Goal: Task Accomplishment & Management: Use online tool/utility

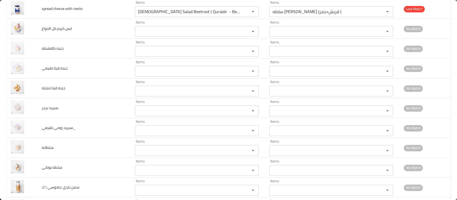
scroll to position [460, 0]
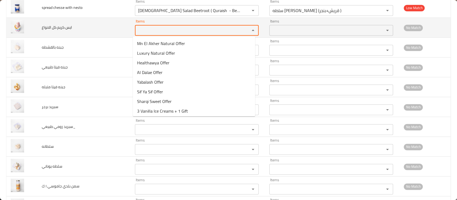
click at [146, 28] on الانواع "Items" at bounding box center [189, 29] width 105 height 7
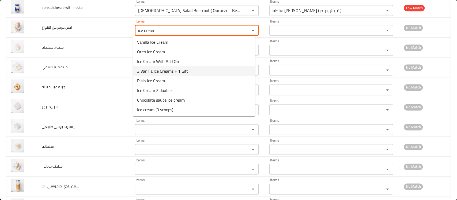
scroll to position [0, 0]
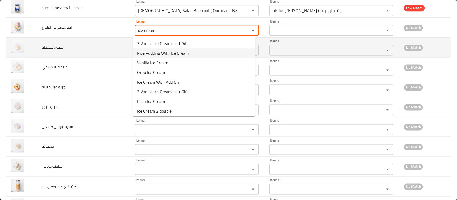
type الانواع "ice cream"
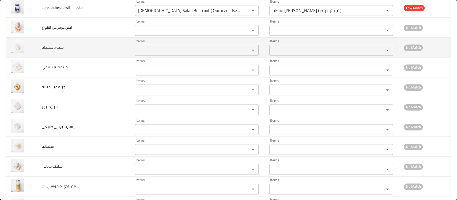
click at [105, 46] on td "جبنه بالقشطه" at bounding box center [83, 47] width 93 height 20
click at [151, 48] on بالقشطه "Items" at bounding box center [189, 49] width 105 height 7
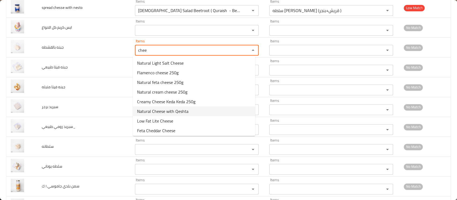
click at [157, 107] on بالقشطه-option-5 "Natural Cheese with Qeshta" at bounding box center [194, 111] width 122 height 10
type بالقشطه "Natural Cheese with Qeshta"
type بالقشطه-ar "جبنة بالقشطة طبيعي"
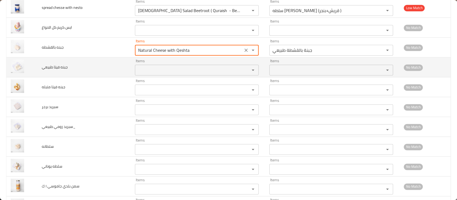
type بالقشطه "Natural Cheese with Qeshta"
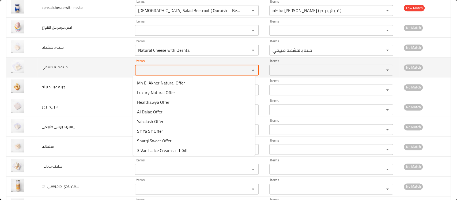
click at [161, 68] on طبيعي "Items" at bounding box center [189, 69] width 105 height 7
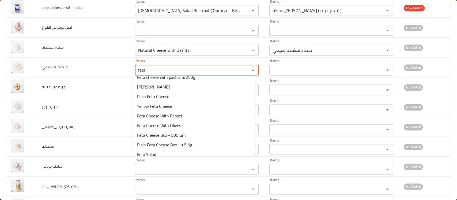
scroll to position [40, 0]
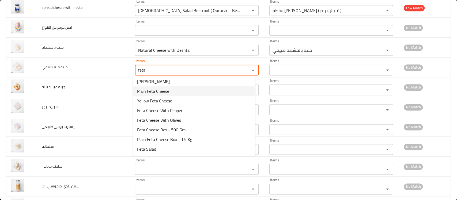
click at [160, 90] on span "Plain Feta Cheese" at bounding box center [153, 91] width 32 height 6
type طبيعي "Plain Feta Cheese"
type طبيعي-ar "جبنة فيتا سادة"
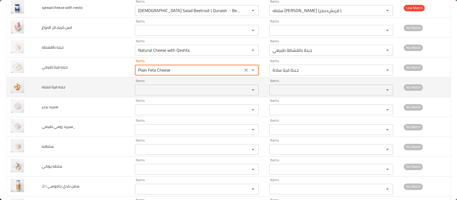
type طبيعي "Plain Feta Cheese"
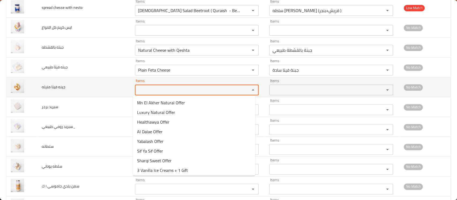
click at [166, 89] on متبله "Items" at bounding box center [189, 89] width 105 height 7
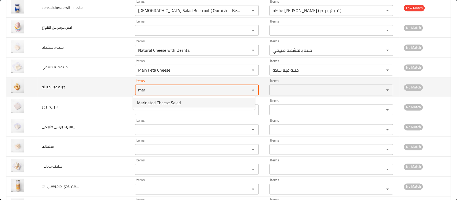
drag, startPoint x: 149, startPoint y: 86, endPoint x: 115, endPoint y: 87, distance: 34.0
click at [115, 87] on tr "جبنه فيتا متبله Items mar Items Items Items No Match" at bounding box center [228, 87] width 444 height 20
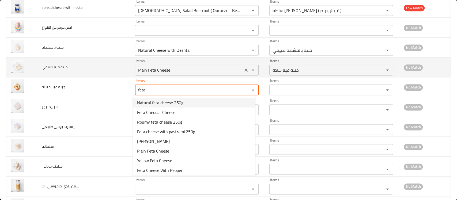
type متبله "feta"
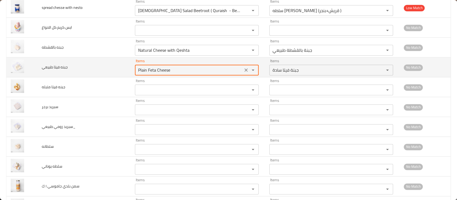
drag, startPoint x: 173, startPoint y: 72, endPoint x: 113, endPoint y: 65, distance: 61.1
click at [113, 65] on tr "جبنه فيتا طبيعي Items Plain Feta Cheese Items Items جبنة فيتا سادة Items No Mat…" at bounding box center [228, 67] width 444 height 20
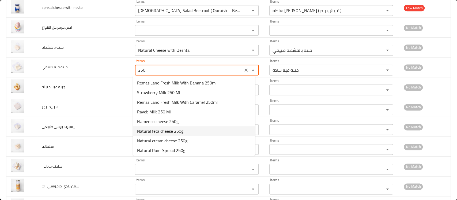
click at [170, 131] on span "Natural feta cheese 250g" at bounding box center [160, 131] width 46 height 6
type طبيعي "Natural feta cheese 250g"
type طبيعي-ar "جبنه فيتا طبيعي 250 جرام"
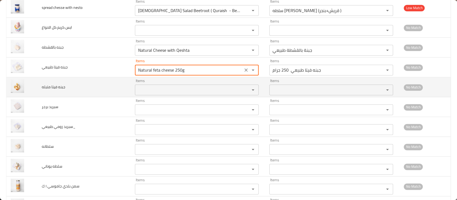
type طبيعي "Natural feta cheese 250g"
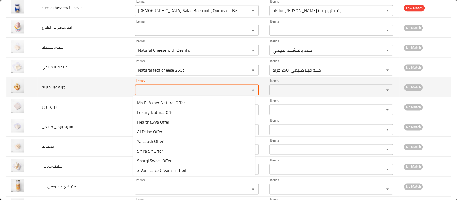
click at [161, 88] on متبله "Items" at bounding box center [189, 89] width 105 height 7
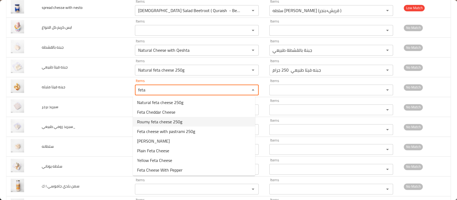
scroll to position [0, 0]
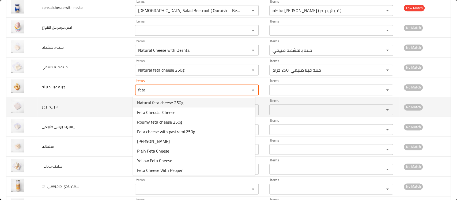
type متبله "feta"
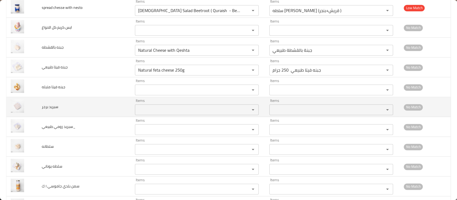
click at [104, 104] on td "سبريد برجر" at bounding box center [83, 107] width 93 height 20
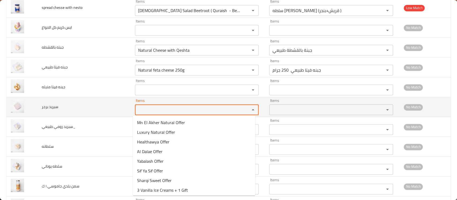
click at [157, 108] on برجر "Items" at bounding box center [189, 109] width 105 height 7
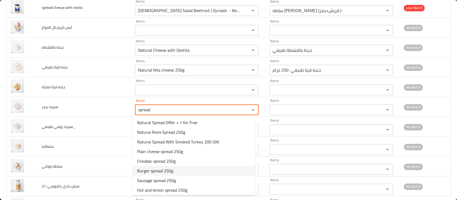
click at [170, 172] on span "Burger spread 250g" at bounding box center [155, 170] width 36 height 6
type برجر "Burger spread 250g"
type برجر-ar "سبريد برجر 250جرام"
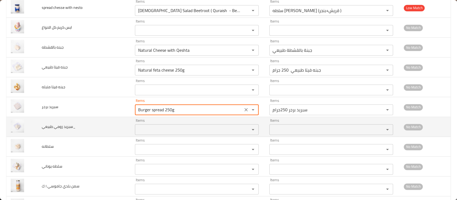
type برجر "Burger spread 250g"
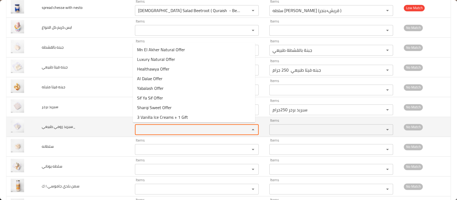
click at [147, 127] on طبيعي_ "Items" at bounding box center [189, 129] width 105 height 7
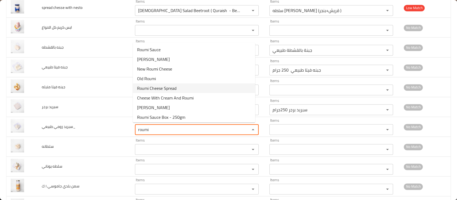
click at [163, 88] on span "Roumi Cheese Spread" at bounding box center [156, 88] width 39 height 6
type طبيعي_ "Roumi Cheese Spread"
type طبيعي_-ar "جبنة [PERSON_NAME]"
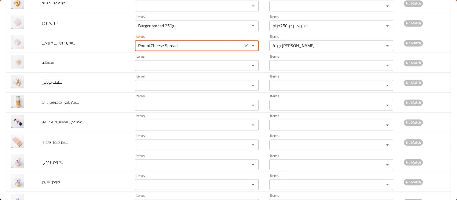
scroll to position [544, 0]
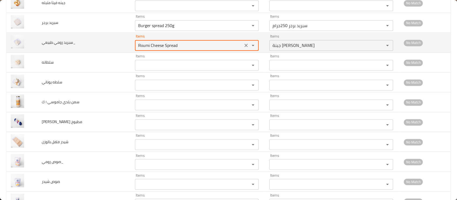
drag, startPoint x: 178, startPoint y: 45, endPoint x: 113, endPoint y: 38, distance: 64.6
click at [113, 38] on tr "سبريد رومي طبيعي_ Items Roumi Cheese Spread Items Items جبنة سبريد رومي Items N…" at bounding box center [228, 43] width 444 height 20
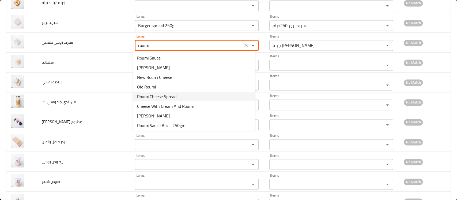
scroll to position [11, 0]
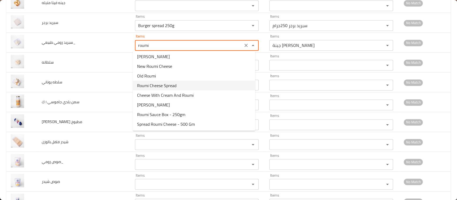
click at [159, 86] on span "Roumi Cheese Spread" at bounding box center [156, 85] width 39 height 6
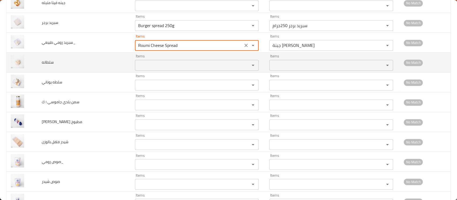
type طبيعي_ "Roumi Cheese Spread"
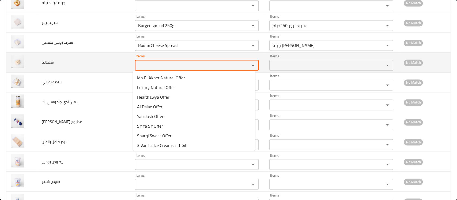
click at [151, 62] on input "Items" at bounding box center [189, 64] width 105 height 7
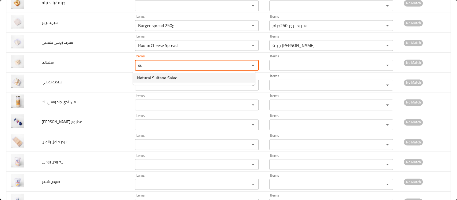
click at [155, 78] on span "Natural Sultana Salad" at bounding box center [157, 77] width 40 height 6
type input "Natural Sultana Salad"
type input "سلطة سلطانة طبيعي"
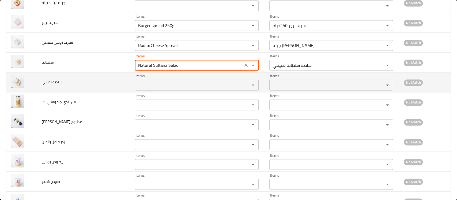
type input "Natural Sultana Salad"
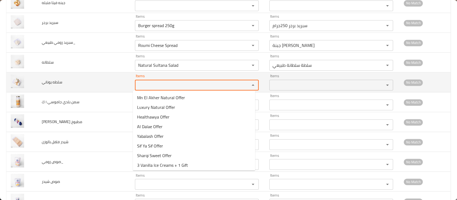
click at [153, 81] on يوناني "Items" at bounding box center [189, 84] width 105 height 7
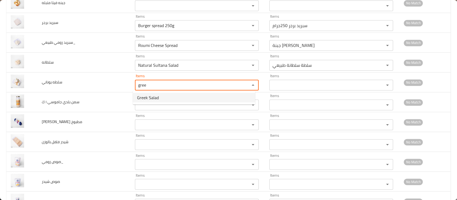
click at [147, 96] on span "Greek Salad" at bounding box center [148, 97] width 22 height 6
type يوناني "Greek Salad"
type يوناني-ar "سلطة يوناني"
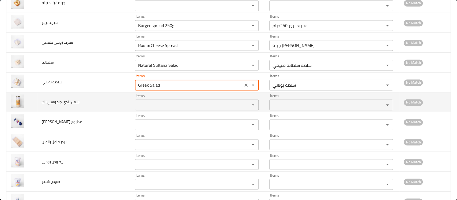
type يوناني "Greek Salad"
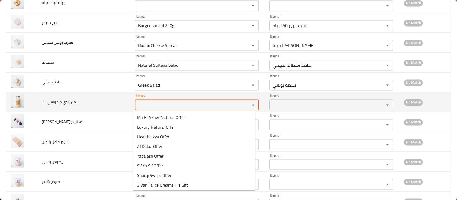
click at [148, 105] on ك "Items" at bounding box center [189, 104] width 105 height 7
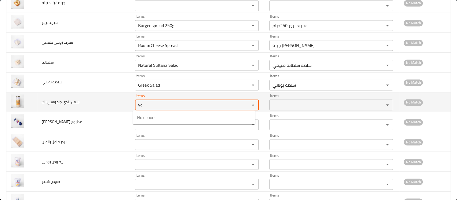
type ك "v"
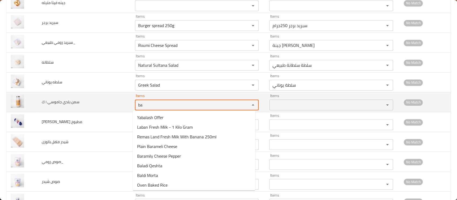
type ك "b"
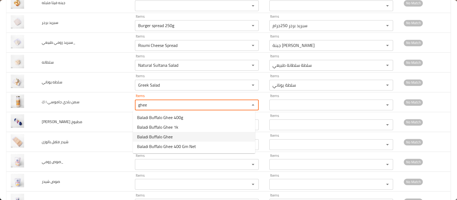
click at [154, 135] on span "Baladi Buffalo Ghee" at bounding box center [155, 136] width 36 height 6
type ك "Baladi Buffalo Ghee"
type ك-ar "سمن بلدي جاموسي -"
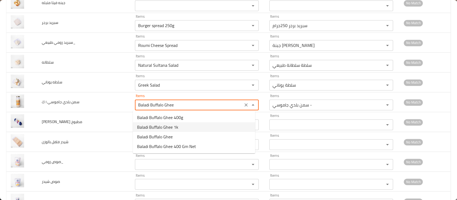
click at [166, 124] on span "Baladi Buffalo Ghee 1k" at bounding box center [157, 127] width 41 height 6
type ك "Baladi Buffalo Ghee 1k"
type ك-ar "سمن بلدي جاموسي 1 كيلو جرام"
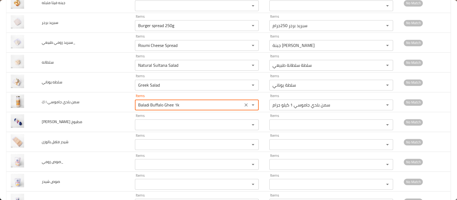
type ك "Baladi Buffalo Ghee 1k"
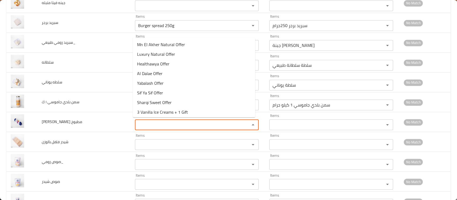
click at [166, 124] on مطبوخ "Items" at bounding box center [189, 124] width 105 height 7
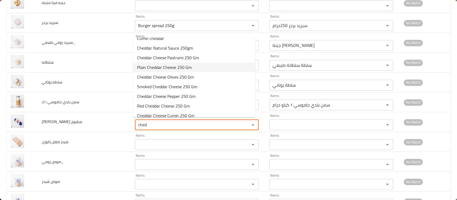
scroll to position [107, 0]
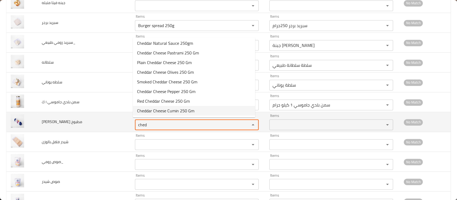
drag, startPoint x: 151, startPoint y: 122, endPoint x: 106, endPoint y: 120, distance: 45.8
click at [106, 120] on tr "شيدر رومي مطبوخ Items ched Items Items Items No Match" at bounding box center [228, 122] width 444 height 20
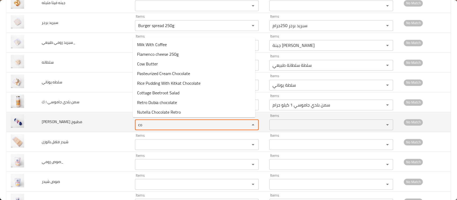
type مطبوخ "c"
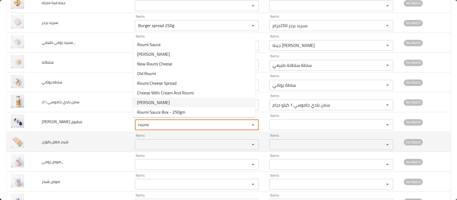
type مطبوخ "roumi"
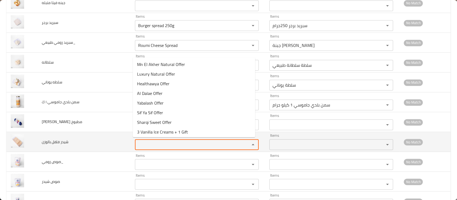
click at [150, 143] on بالوزن "Items" at bounding box center [189, 144] width 105 height 7
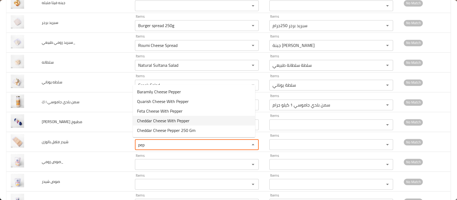
click at [157, 121] on span "Cheddar Cheese With Pepper" at bounding box center [163, 120] width 52 height 6
type بالوزن "Cheddar Cheese With Pepper"
type بالوزن-ar "جبنة شيدر فلفل"
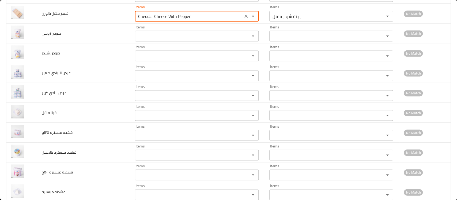
scroll to position [685, 0]
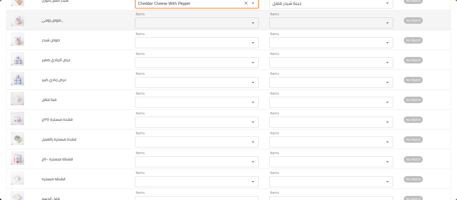
type بالوزن "Cheddar Cheese With Pepper"
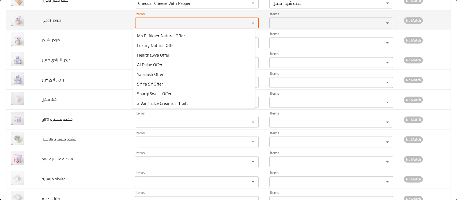
click at [154, 22] on رومي_ "Items" at bounding box center [189, 22] width 105 height 7
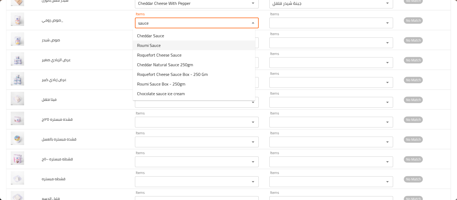
click at [149, 42] on span "Roumi Sauce" at bounding box center [149, 45] width 24 height 6
type رومي_ "Roumi Sauce"
type رومي_-ar "صوص رومي"
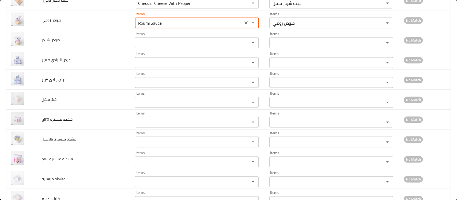
type رومي_ "Roumi Sauce"
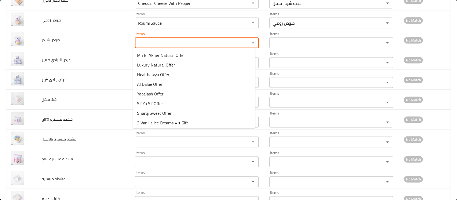
click at [149, 42] on شيدر "Items" at bounding box center [189, 42] width 105 height 7
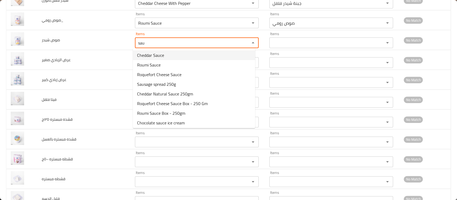
click at [150, 54] on span "Cheddar Sauce" at bounding box center [150, 55] width 27 height 6
type شيدر "Cheddar Sauce"
type شيدر-ar "صوص شيدر"
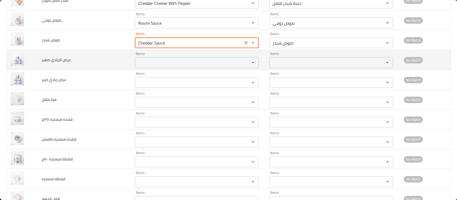
type شيدر "Cheddar Sauce"
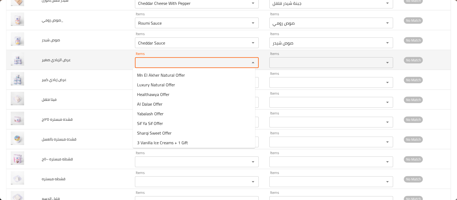
click at [149, 61] on صغير "Items" at bounding box center [189, 62] width 105 height 7
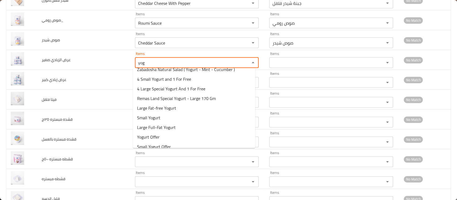
scroll to position [40, 0]
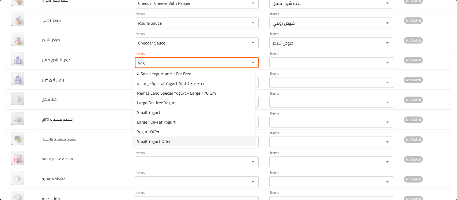
click at [161, 139] on span "Small Yogurt Offer" at bounding box center [154, 141] width 34 height 6
type صغير "Small Yogurt Offer"
type صغير-ar "عرض الزبادي الصغير"
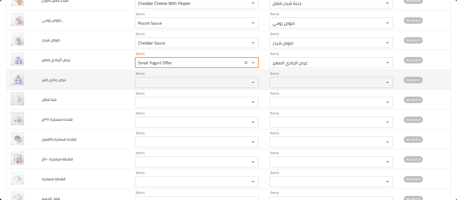
type صغير "Small Yogurt Offer"
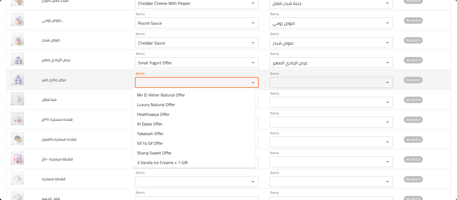
click at [162, 79] on كبير "Items" at bounding box center [189, 82] width 105 height 7
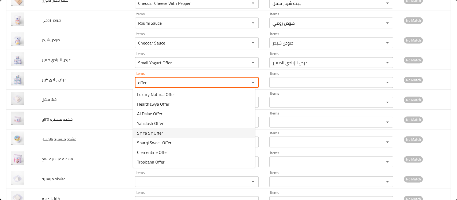
scroll to position [0, 0]
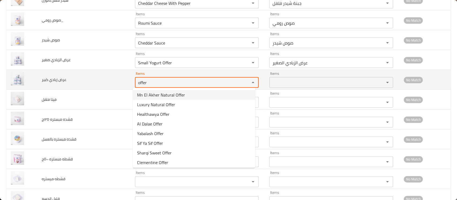
drag, startPoint x: 155, startPoint y: 78, endPoint x: 126, endPoint y: 76, distance: 29.0
click at [126, 76] on tr "عرض زبادي كبير Items offer Items Items Items No Match" at bounding box center [228, 80] width 444 height 20
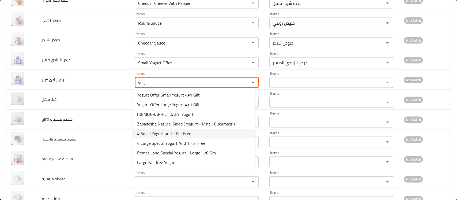
scroll to position [40, 0]
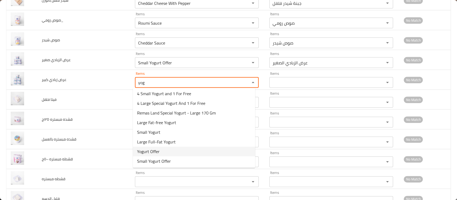
click at [157, 148] on span "Yogurt Offer" at bounding box center [148, 151] width 22 height 6
type كبير "Yogurt Offer"
type كبير-ar "عرض الزبادي"
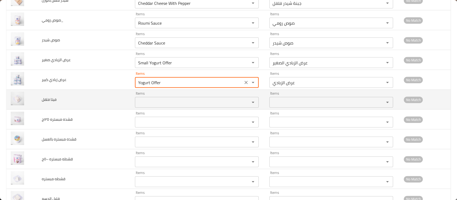
type كبير "Yogurt Offer"
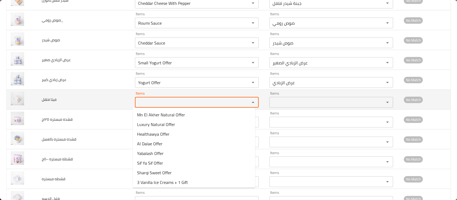
click at [160, 100] on فلفل "Items" at bounding box center [189, 101] width 105 height 7
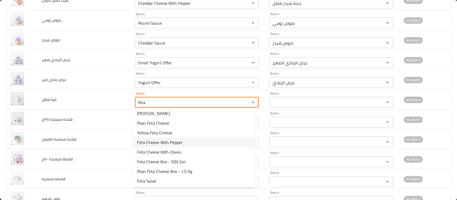
click at [164, 142] on span "Feta Cheese With Pepper" at bounding box center [160, 142] width 46 height 6
type فلفل "Feta Cheese With Pepper"
type فلفل-ar "جبنة فيتا بالفلفل"
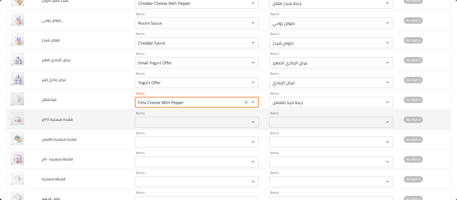
type فلفل "Feta Cheese With Pepper"
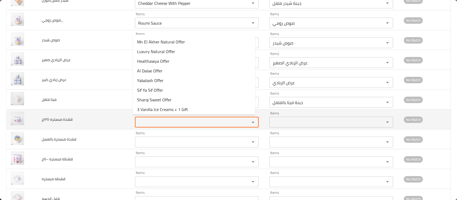
click at [157, 119] on ١٢٥ج "Items" at bounding box center [189, 121] width 105 height 7
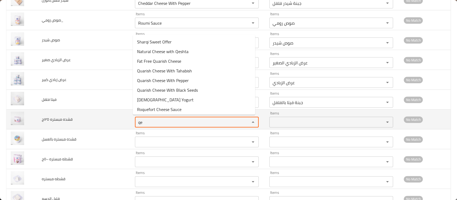
type ١٢٥ج "qes"
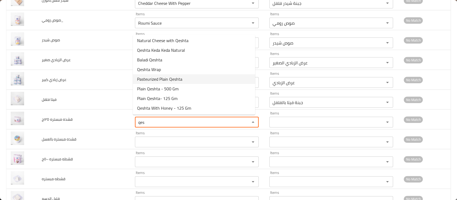
scroll to position [0, 0]
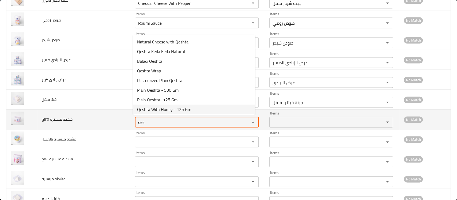
drag, startPoint x: 153, startPoint y: 121, endPoint x: 119, endPoint y: 121, distance: 34.8
click at [119, 121] on tr "قشده مبستره ١٢٥ج Items qes Items Items Items No Match" at bounding box center [228, 119] width 444 height 20
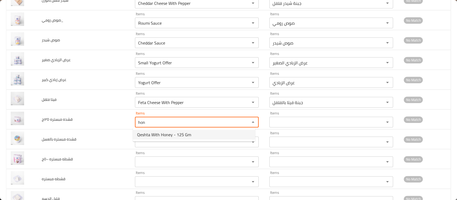
click at [146, 133] on span "Qeshta With Honey - 125 Gm" at bounding box center [164, 134] width 54 height 6
type ١٢٥ج "Qeshta With Honey - 125 Gm"
type ١٢٥ج-ar "قشطة مبستر بالعسل - 125 جم"
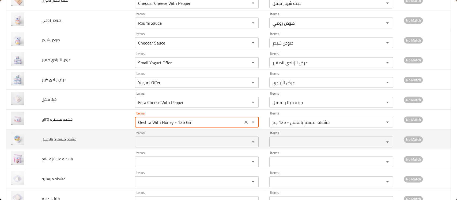
click at [146, 145] on div "Items" at bounding box center [197, 142] width 124 height 11
type ١٢٥ج "Qeshta With Honey - 125 Gm"
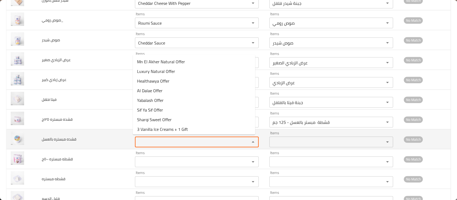
click at [145, 141] on بالعسل "Items" at bounding box center [189, 141] width 105 height 7
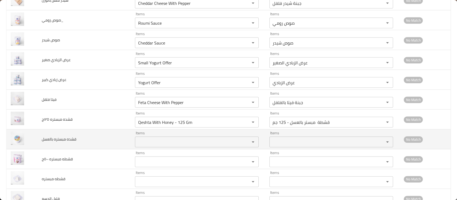
click at [118, 131] on td "قشده مبستره بالعسل" at bounding box center [83, 139] width 93 height 20
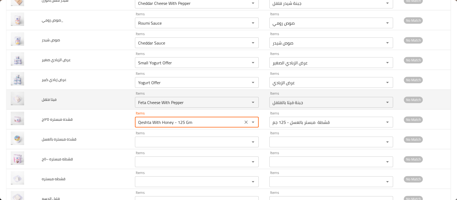
drag, startPoint x: 194, startPoint y: 121, endPoint x: 99, endPoint y: 105, distance: 96.4
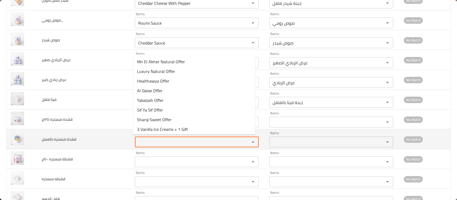
click at [144, 139] on بالعسل "Items" at bounding box center [189, 141] width 105 height 7
paste بالعسل "Qeshta With Honey - 125 Gm"
type بالعسل "Qeshta With Honey - 125 Gm"
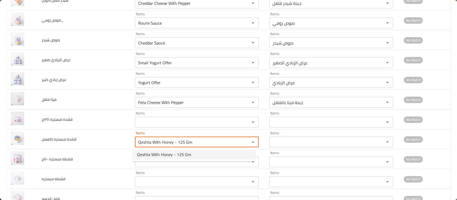
click at [150, 150] on بالعسل-option-0 "Qeshta With Honey - 125 Gm" at bounding box center [194, 154] width 122 height 10
type بالعسل-ar "قشطة مبستر بالعسل - 125 جم"
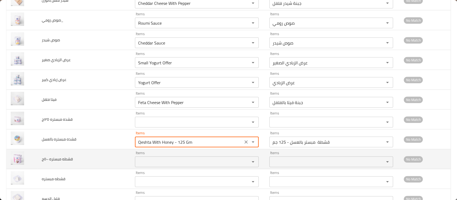
type بالعسل "Qeshta With Honey - 125 Gm"
click at [151, 161] on ٥٠٠ج "Items" at bounding box center [189, 161] width 105 height 7
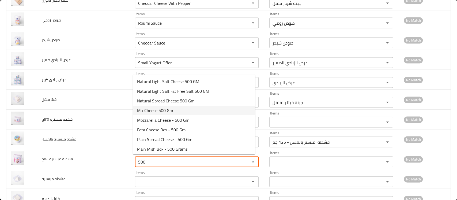
scroll to position [21, 0]
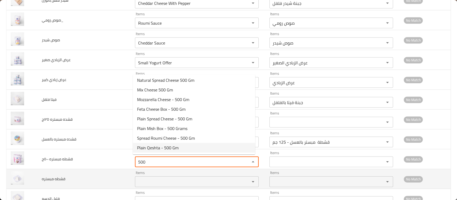
type ٥٠٠ج "500"
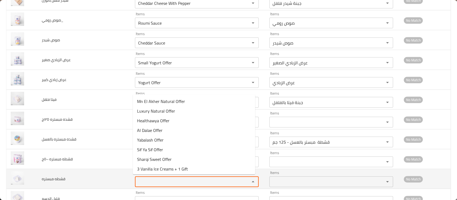
click at [150, 179] on مبستره "Items" at bounding box center [189, 181] width 105 height 7
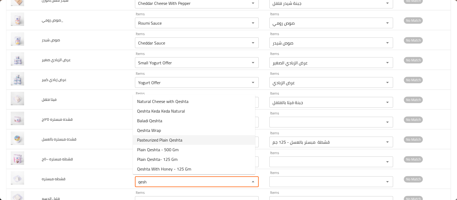
scroll to position [1, 0]
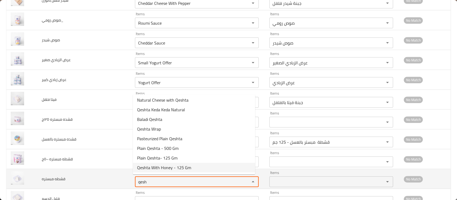
type مبستره "qesh"
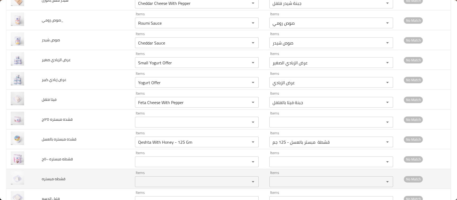
click at [102, 169] on td "قشطه مبستره" at bounding box center [83, 179] width 93 height 20
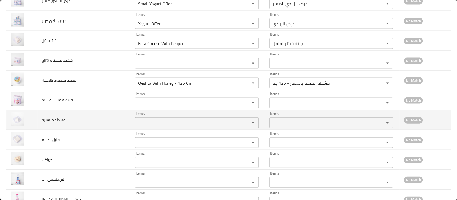
scroll to position [745, 0]
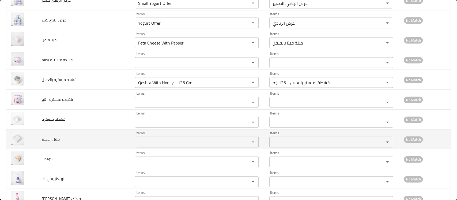
click at [141, 143] on الدسم "Items" at bounding box center [189, 141] width 105 height 7
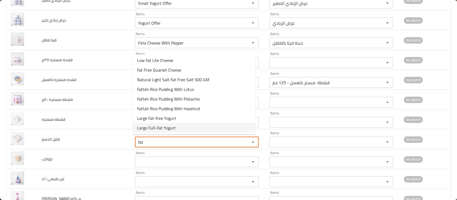
scroll to position [0, 0]
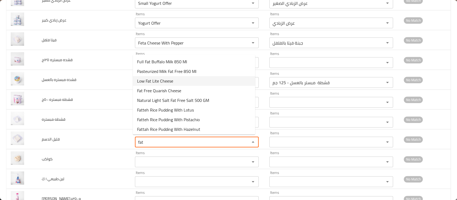
click at [168, 81] on span "Low Fat Lite Cheese" at bounding box center [155, 81] width 36 height 6
type الدسم "Low Fat Lite Cheese"
type الدسم-ar "جبنة قليلة الدسم لايت"
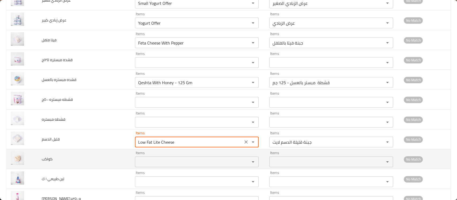
click at [163, 153] on div "Items Items" at bounding box center [197, 159] width 124 height 16
type الدسم "Low Fat Lite Cheese"
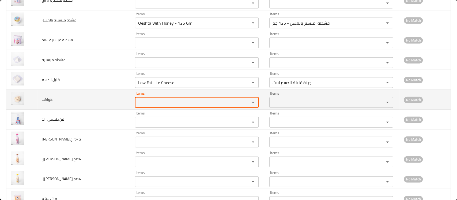
scroll to position [807, 0]
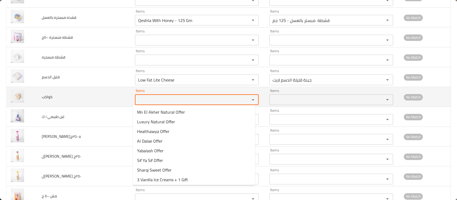
click at [150, 99] on input "Items" at bounding box center [189, 99] width 105 height 7
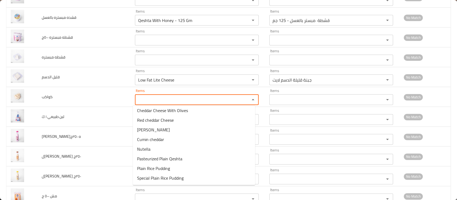
scroll to position [900, 0]
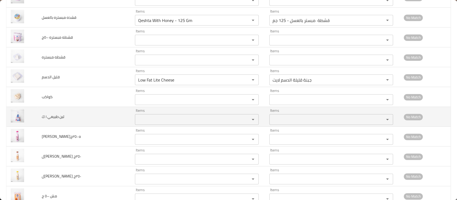
click at [111, 111] on td "لبن طبيعي ١ ك" at bounding box center [83, 117] width 93 height 20
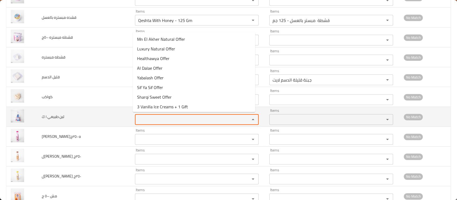
click at [153, 121] on ك "Items" at bounding box center [189, 119] width 105 height 7
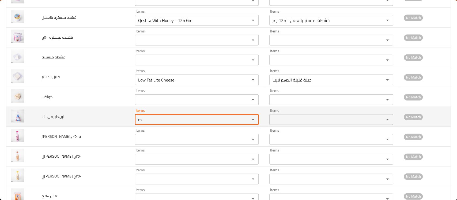
click at [153, 121] on ك "m" at bounding box center [189, 119] width 105 height 7
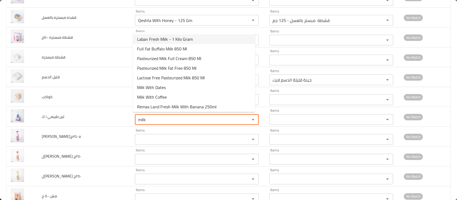
click at [177, 39] on span "Laban Fresh Milk - 1 Kilo Gram" at bounding box center [165, 39] width 56 height 6
type ك "Laban Fresh Milk - 1 Kilo Gram"
type ك-ar "لبن حليب طازج - 1 كيلو جرام"
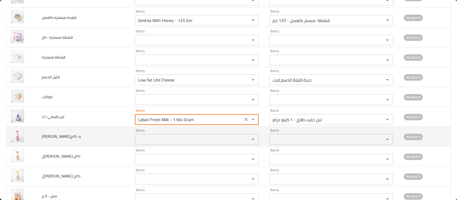
type ك "Laban Fresh Milk - 1 Kilo Gram"
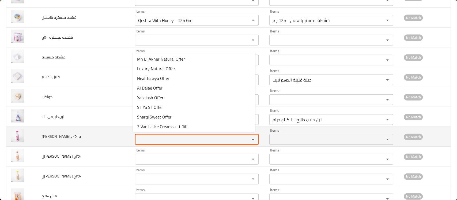
click at [160, 136] on ٢٥٠ج "Items" at bounding box center [189, 138] width 105 height 7
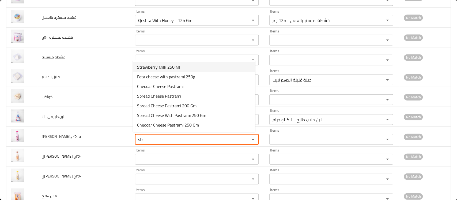
click at [174, 66] on span "Strawberry Milk 250 Ml" at bounding box center [158, 67] width 43 height 6
type ٢٥٠ج "Strawberry Milk 250 Ml"
type ٢٥٠ج-ar "حليب بالفراوله 250 مل"
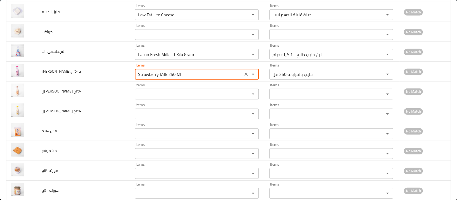
scroll to position [873, 0]
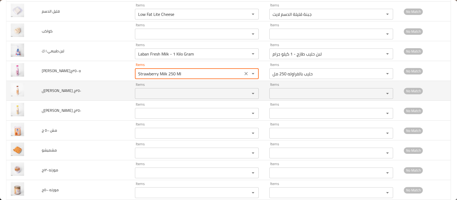
type ٢٥٠ج "Strawberry Milk 250 Ml"
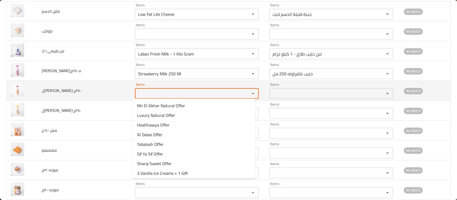
click at [153, 94] on ٢٥٠ج "Items" at bounding box center [189, 93] width 105 height 7
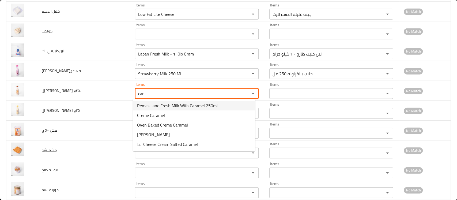
click at [167, 103] on span "Remas Land Fresh Milk With Caramel 250ml" at bounding box center [177, 105] width 81 height 6
type ٢٥٠ج "Remas Land Fresh Milk With Caramel 250ml"
type ٢٥٠ج-ar "ريماس لاند حليب فريش بالكراميل 250 مللي"
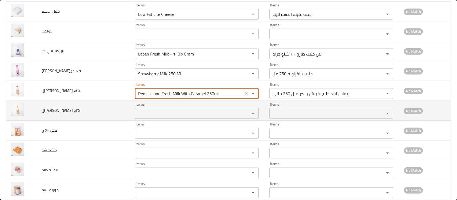
type ٢٥٠ج "Remas Land Fresh Milk With Caramel 250ml"
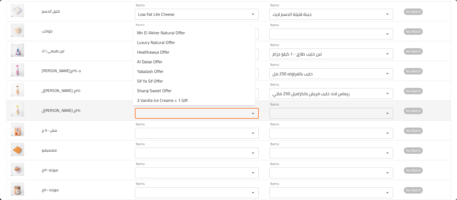
click at [155, 109] on ٢٥٠ج "Items" at bounding box center [189, 112] width 105 height 7
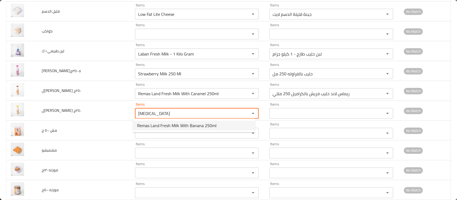
click at [153, 127] on span "Remas Land Fresh Milk With Banana 250ml" at bounding box center [176, 125] width 79 height 6
type ٢٥٠ج "Remas Land Fresh Milk With Banana 250ml"
type ٢٥٠ج-ar "ريماس لاند حليب فريش بالموز 250 مللي"
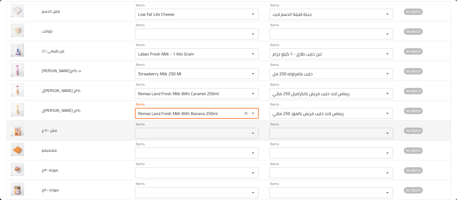
type ٢٥٠ج "Remas Land Fresh Milk With Banana 250ml"
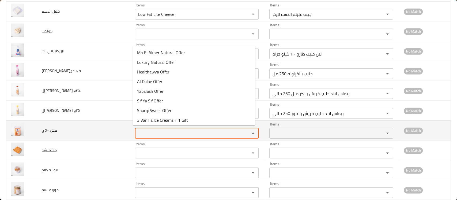
click at [153, 131] on ج "Items" at bounding box center [189, 132] width 105 height 7
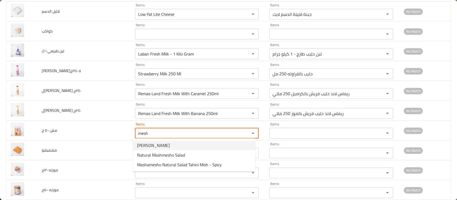
click at [160, 146] on ج-option-0 "[PERSON_NAME]" at bounding box center [194, 145] width 122 height 10
type ج "[PERSON_NAME]"
type ج-ar "مش رومي"
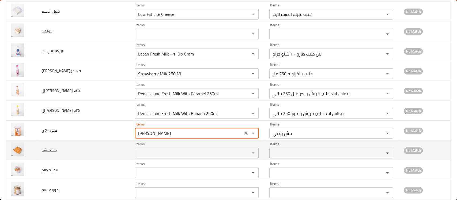
type ج "[PERSON_NAME]"
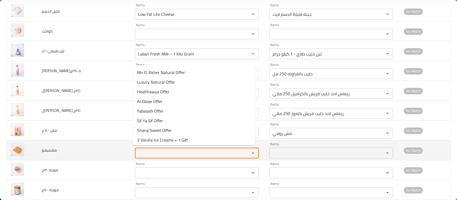
click at [158, 151] on input "Items" at bounding box center [189, 152] width 105 height 7
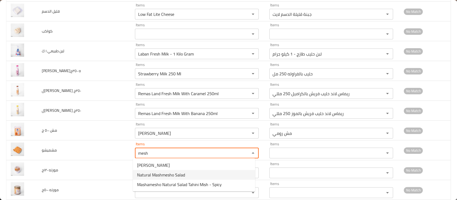
click at [154, 176] on span "Natural Mashmesho Salad" at bounding box center [161, 174] width 48 height 6
type input "Natural Mashmesho Salad"
type input "سلطة مشميشو طبيعي"
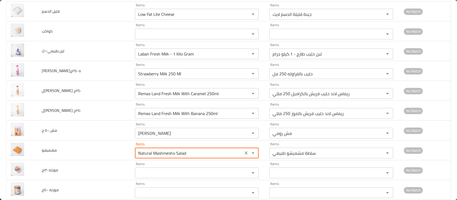
click at [154, 176] on div "Items" at bounding box center [197, 172] width 124 height 11
type input "Natural Mashmesho Salad"
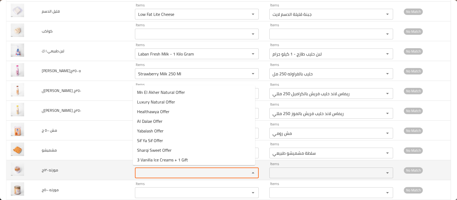
click at [149, 172] on ١٢٠ج "Items" at bounding box center [189, 172] width 105 height 7
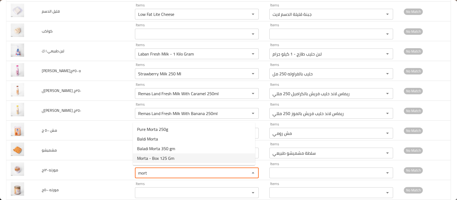
click at [165, 160] on span "Morta - Box 125 Gm" at bounding box center [155, 158] width 37 height 6
type ١٢٠ج "Morta - Box 125 Gm"
type ١٢٠ج-ar "علبة مورتة - 125 جرام"
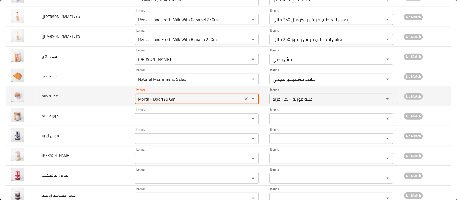
scroll to position [947, 0]
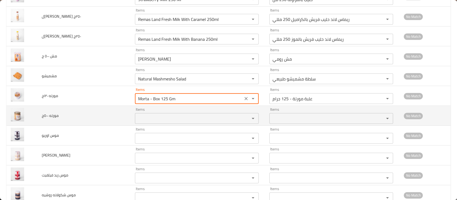
type ١٢٠ج "Morta - Box 125 Gm"
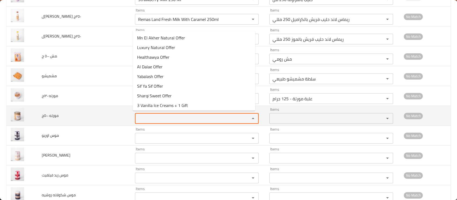
click at [163, 117] on ٥٠٠ج "Items" at bounding box center [189, 118] width 105 height 7
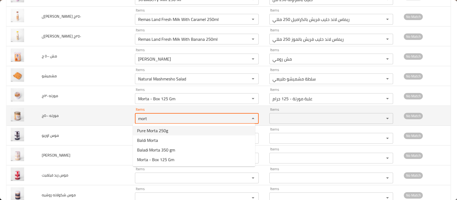
type ٥٠٠ج "mort"
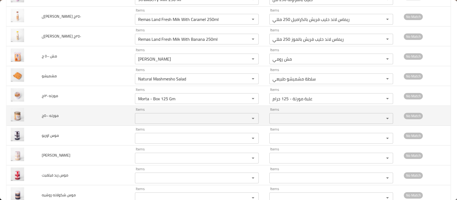
click at [119, 115] on td "مورته ٥٠٠ج" at bounding box center [83, 116] width 93 height 20
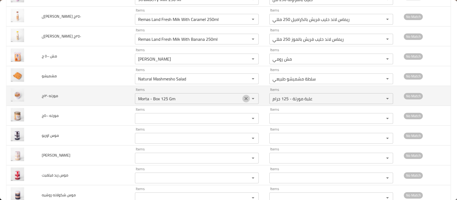
click at [243, 96] on icon "Clear" at bounding box center [245, 98] width 5 height 5
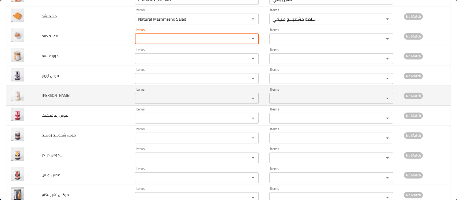
scroll to position [1007, 0]
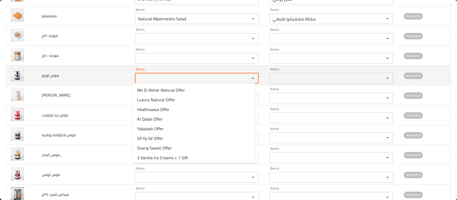
click at [184, 74] on اوريو "Items" at bounding box center [189, 77] width 105 height 7
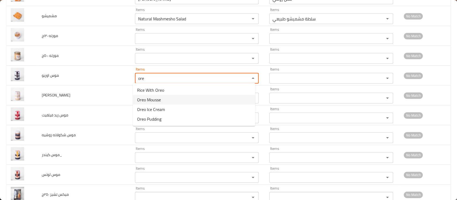
click at [150, 98] on span "Oreo Mousse" at bounding box center [149, 99] width 24 height 6
type اوريو "Oreo Mousse"
type اوريو-ar "[PERSON_NAME]"
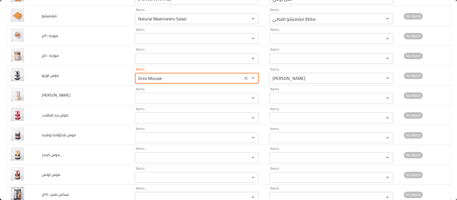
type اوريو "Oreo Mousse"
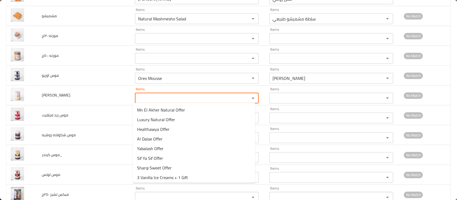
click at [150, 98] on رفايليو "Items" at bounding box center [189, 97] width 105 height 7
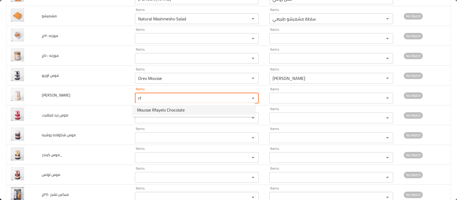
click at [153, 109] on span "Mousse Rfayelo Chocolate" at bounding box center [161, 110] width 48 height 6
type رفايليو "Mousse Rfayelo Chocolate"
type رفايليو-ar "موس شوكلاته رفايلو"
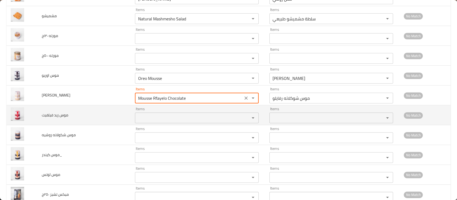
type رفايليو "Mousse Rfayelo Chocolate"
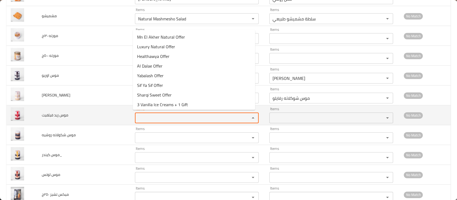
click at [150, 114] on فيلفيت "Items" at bounding box center [189, 117] width 105 height 7
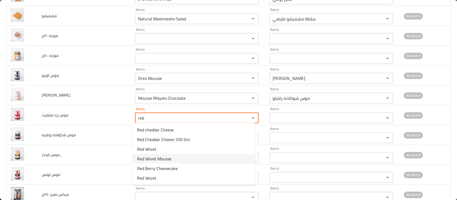
click at [160, 154] on فيلفيت-option-3 "Red Velvet Mousse" at bounding box center [194, 159] width 122 height 10
type فيلفيت "Red Velvet Mousse"
type فيلفيت-ar "موس ريد فيلفت"
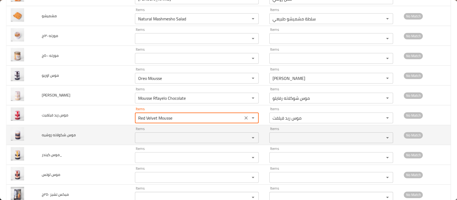
type فيلفيت "Red Velvet Mousse"
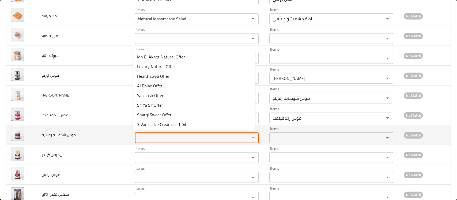
click at [152, 137] on روشيه "Items" at bounding box center [189, 137] width 105 height 7
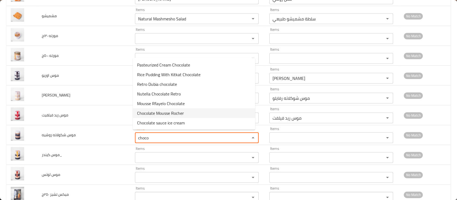
click at [171, 113] on span "Chocolate Mousse Rocher" at bounding box center [160, 113] width 47 height 6
type روشيه "Chocolate Mousse Rocher"
type روشيه-ar "موس شوكولاتة روشية"
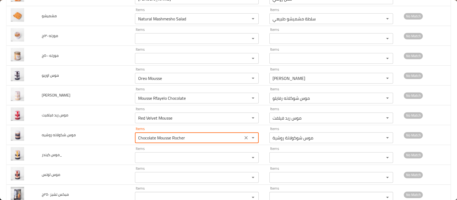
scroll to position [1040, 0]
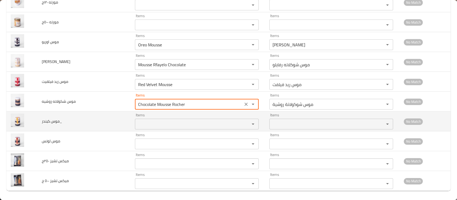
type روشيه "Chocolate Mousse Rocher"
click at [161, 123] on كيندر_ "Items" at bounding box center [189, 123] width 105 height 7
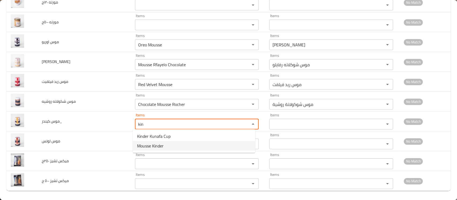
click at [156, 145] on span "Mousse Kinder" at bounding box center [150, 145] width 26 height 6
type كيندر_ "Mousse Kinder"
type كيندر_-ar "[PERSON_NAME]"
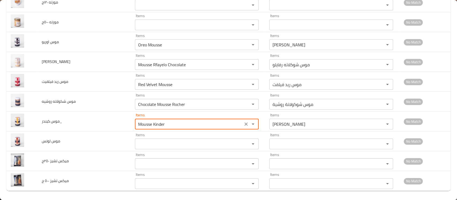
type كيندر_ "Mousse Kinder"
click at [156, 145] on لوتس "Items" at bounding box center [189, 143] width 105 height 7
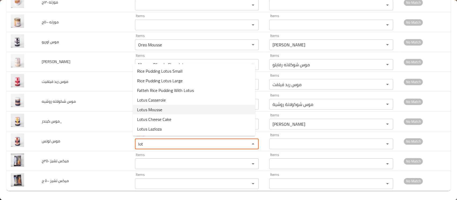
click at [151, 106] on span "Lotus Mousse" at bounding box center [149, 109] width 25 height 6
type لوتس "Lotus Mousse"
type لوتس-ar "موس لوتس"
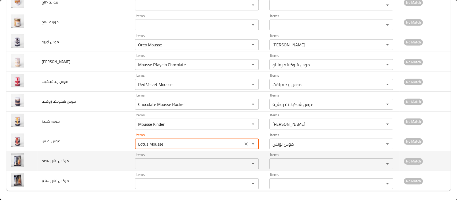
type لوتس "Lotus Mousse"
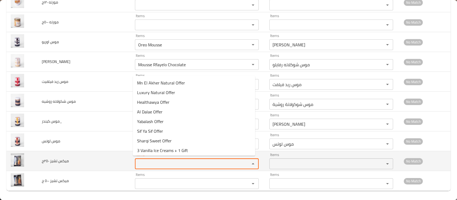
click at [142, 164] on ٢٥٠ج "Items" at bounding box center [189, 163] width 105 height 7
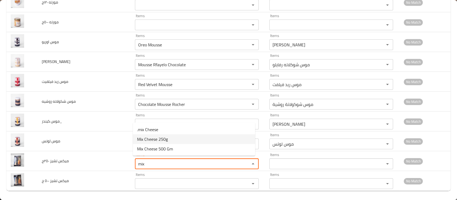
click at [160, 140] on span "Mix Cheese 250g" at bounding box center [152, 139] width 31 height 6
type ٢٥٠ج "Mix Cheese 250g"
type ٢٥٠ج-ar "ميكس تشيز 250 جم"
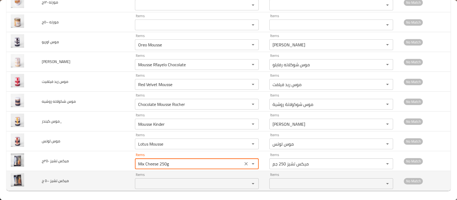
type ٢٥٠ج "Mix Cheese 250g"
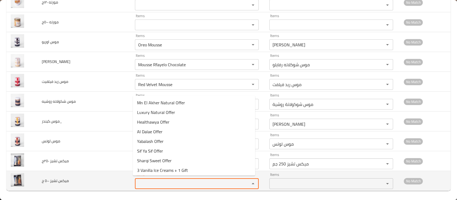
click at [152, 181] on ج "Items" at bounding box center [189, 183] width 105 height 7
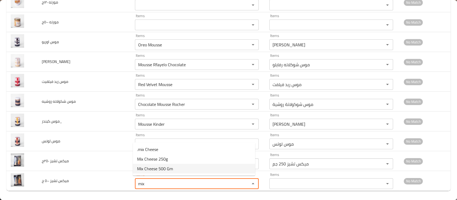
click at [155, 166] on span "Mix Cheese 500 Gm" at bounding box center [155, 168] width 36 height 6
type ج "Mix Cheese 500 Gm"
type ج-ar "ميكس تشيز 500 جم"
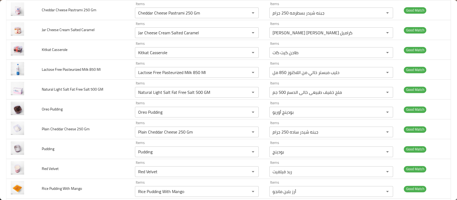
scroll to position [0, 0]
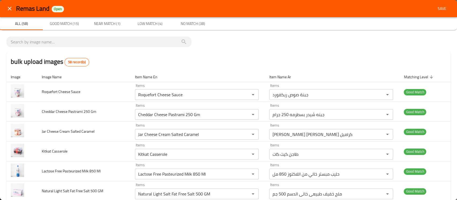
type ج "Mix Cheese 500 Gm"
click at [441, 10] on span "Save" at bounding box center [441, 8] width 13 height 7
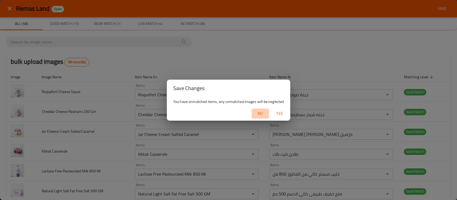
click at [257, 113] on span "No" at bounding box center [260, 113] width 13 height 7
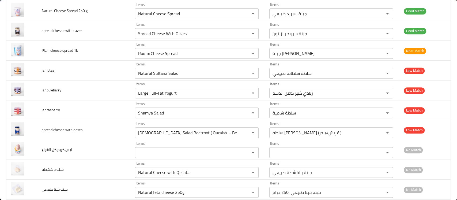
scroll to position [339, 0]
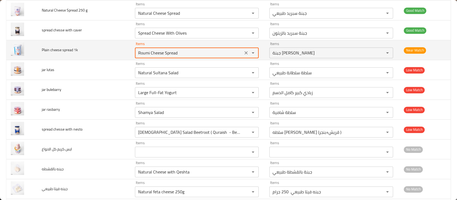
click at [201, 51] on 1k "Roumi Cheese Spread" at bounding box center [189, 52] width 105 height 7
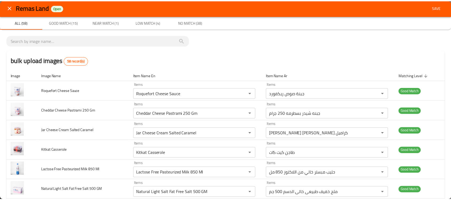
scroll to position [0, 0]
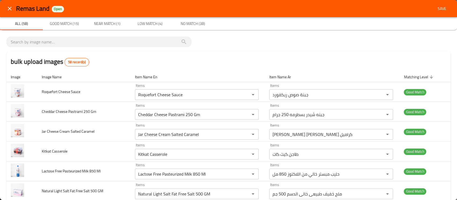
click at [435, 7] on span "Save" at bounding box center [441, 8] width 13 height 7
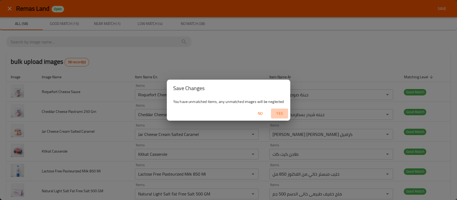
click at [280, 112] on span "Yes" at bounding box center [279, 113] width 13 height 7
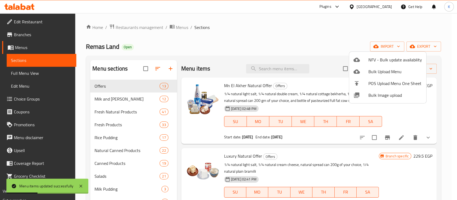
click at [414, 46] on div at bounding box center [228, 100] width 457 height 200
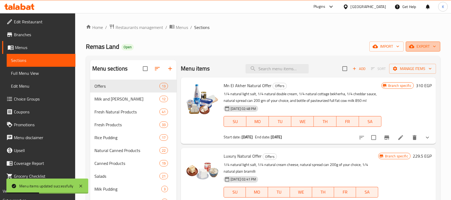
click at [414, 46] on icon "button" at bounding box center [411, 46] width 5 height 5
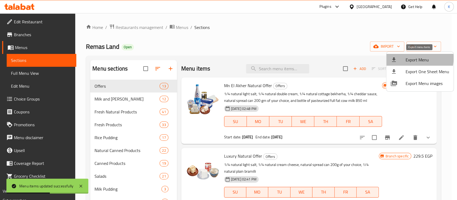
click at [410, 58] on span "Export Menu" at bounding box center [427, 59] width 44 height 6
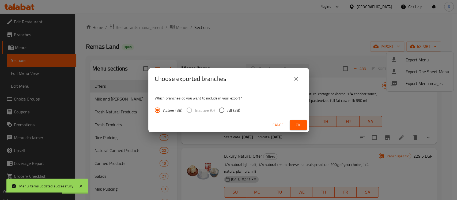
click at [235, 107] on span "All (38)" at bounding box center [233, 110] width 13 height 6
click at [227, 107] on input "All (38)" at bounding box center [221, 109] width 11 height 11
radio input "true"
click at [284, 124] on span "Cancel" at bounding box center [278, 125] width 13 height 7
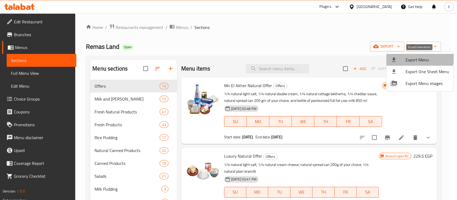
click at [413, 57] on span "Export Menu" at bounding box center [427, 59] width 44 height 6
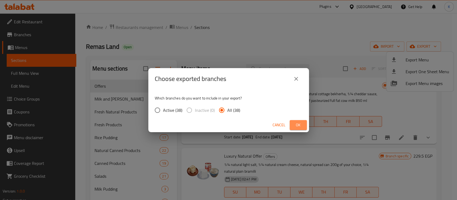
click at [295, 120] on button "Ok" at bounding box center [298, 125] width 17 height 10
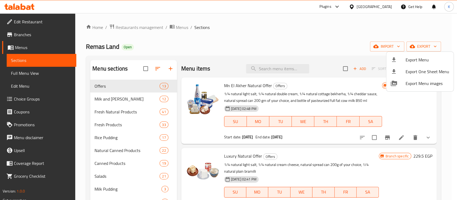
click at [383, 7] on div at bounding box center [228, 100] width 457 height 200
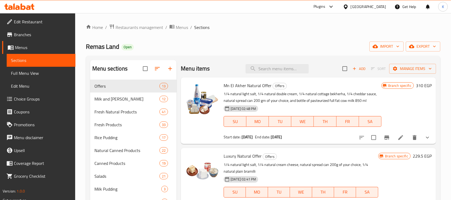
click at [378, 6] on div "[GEOGRAPHIC_DATA]" at bounding box center [368, 7] width 35 height 6
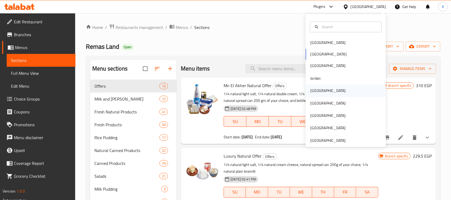
click at [316, 86] on div "[GEOGRAPHIC_DATA]" at bounding box center [328, 91] width 44 height 12
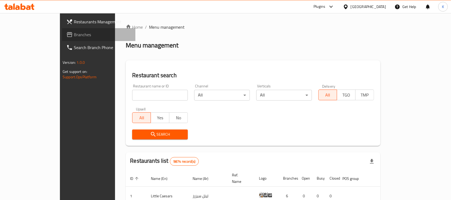
click at [74, 35] on span "Branches" at bounding box center [102, 34] width 57 height 6
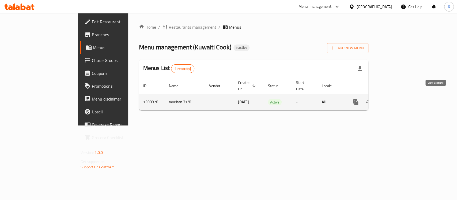
click at [397, 99] on icon "enhanced table" at bounding box center [394, 102] width 6 height 6
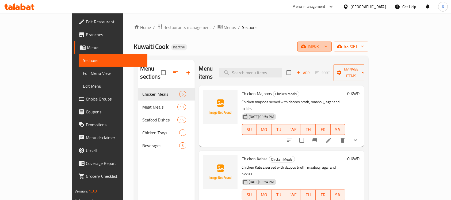
click at [328, 46] on span "import" at bounding box center [315, 46] width 26 height 7
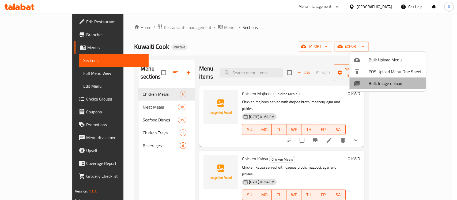
click at [386, 81] on span "Bulk Image upload" at bounding box center [395, 83] width 53 height 6
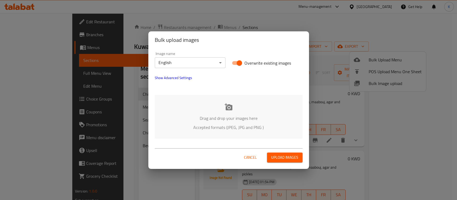
click at [223, 112] on div "Drag and drop your images here Accepted formats (JPEG, JPG and PNG )" at bounding box center [229, 117] width 148 height 44
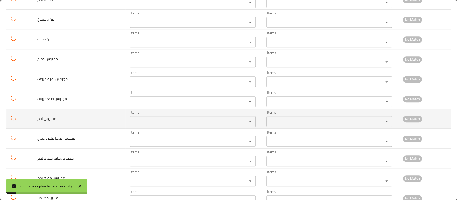
scroll to position [294, 0]
